Goal: Find specific page/section: Find specific page/section

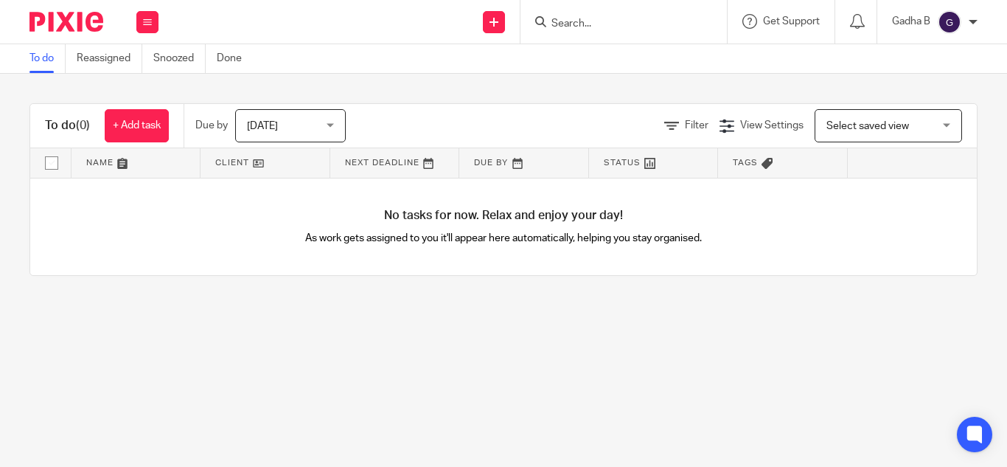
click at [605, 18] on input "Search" at bounding box center [616, 24] width 133 height 13
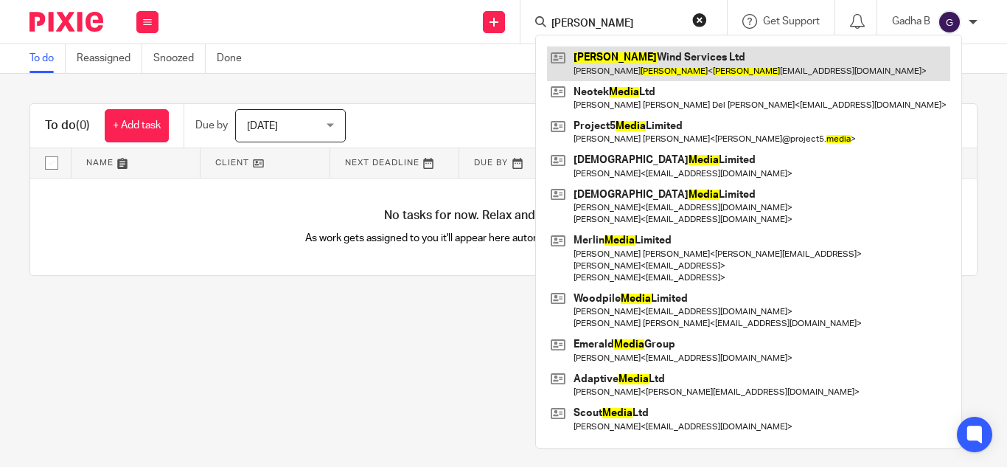
type input "mejia"
click at [620, 56] on link at bounding box center [748, 63] width 403 height 34
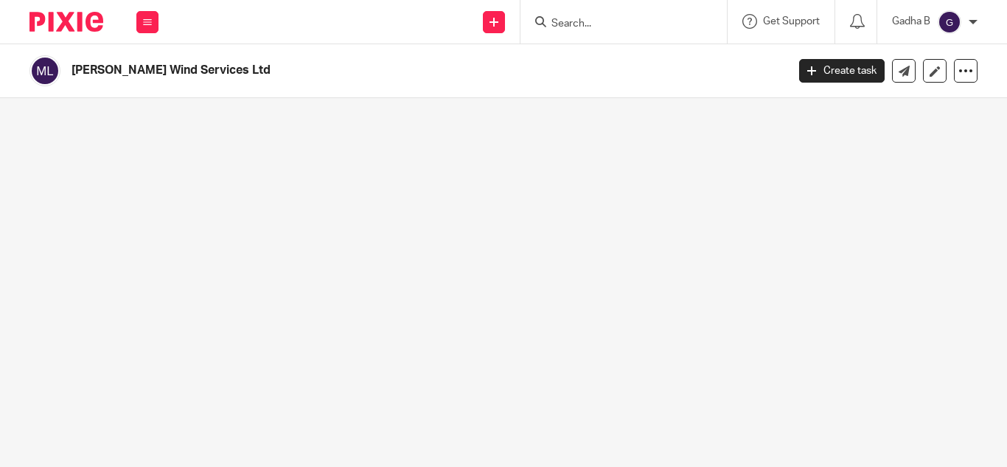
click at [653, 207] on main "[PERSON_NAME] Wind Services Ltd Create task Update from Companies House Export …" at bounding box center [503, 233] width 1007 height 467
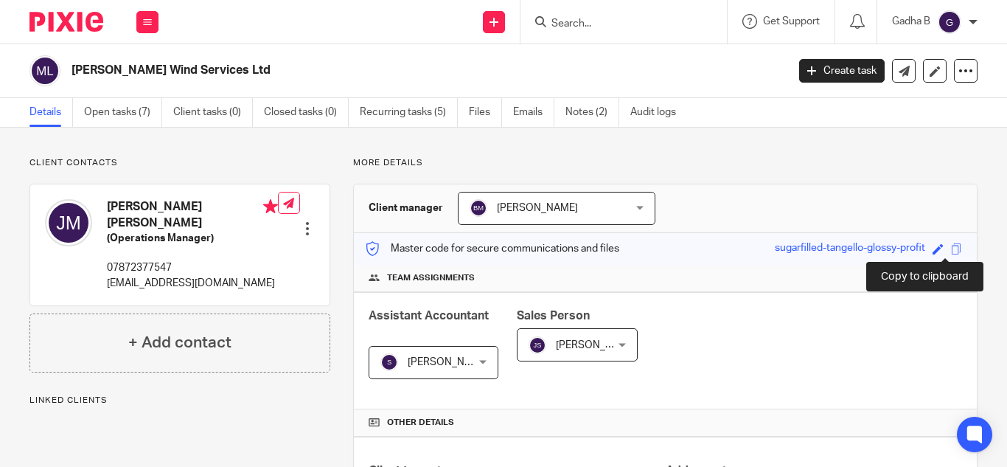
click at [951, 251] on span at bounding box center [956, 248] width 11 height 11
click at [951, 249] on span at bounding box center [956, 248] width 11 height 11
